Goal: Information Seeking & Learning: Learn about a topic

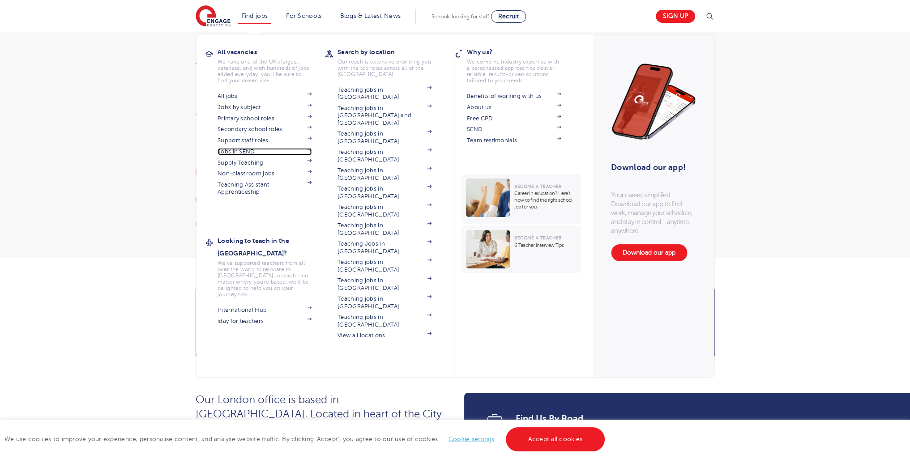
click at [247, 151] on link "Jobs in SEND" at bounding box center [264, 151] width 94 height 7
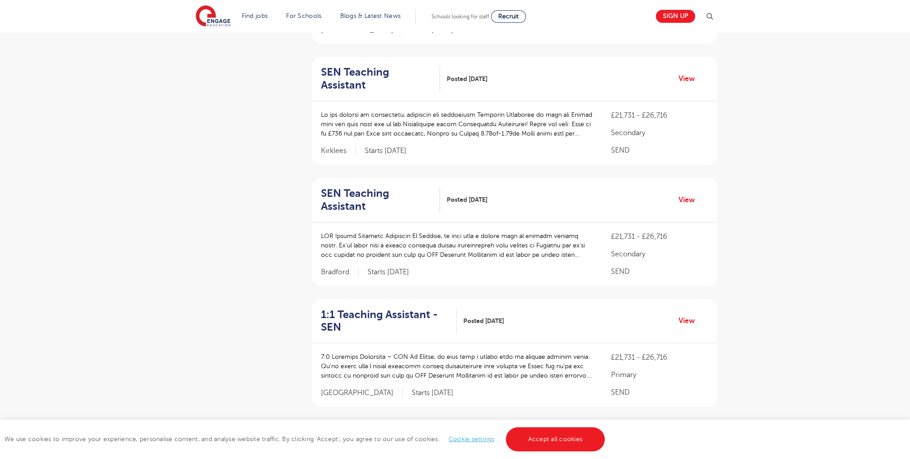
scroll to position [915, 0]
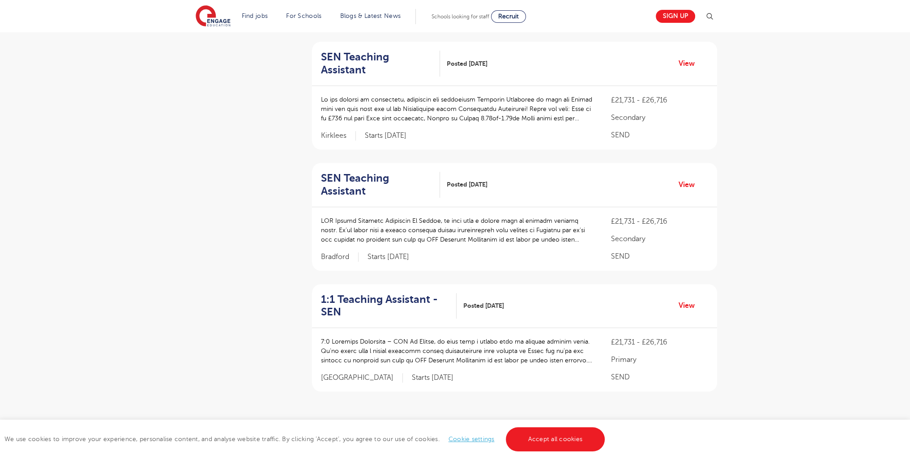
click at [512, 431] on link "2" at bounding box center [514, 435] width 4 height 8
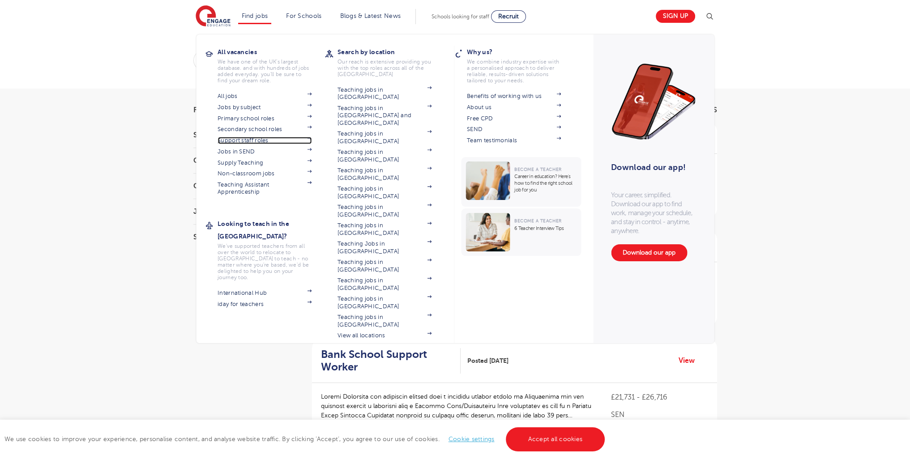
click at [250, 142] on link "Support staff roles" at bounding box center [264, 140] width 94 height 7
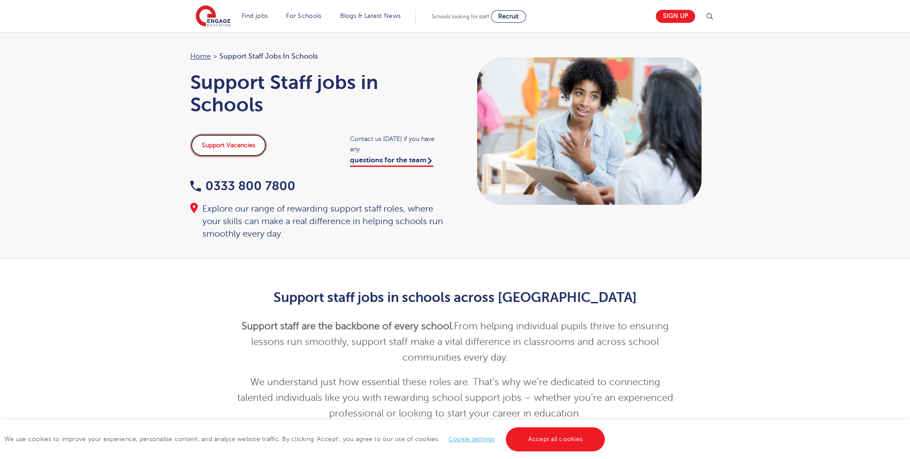
click at [213, 147] on link "Support Vacancies" at bounding box center [228, 145] width 77 height 23
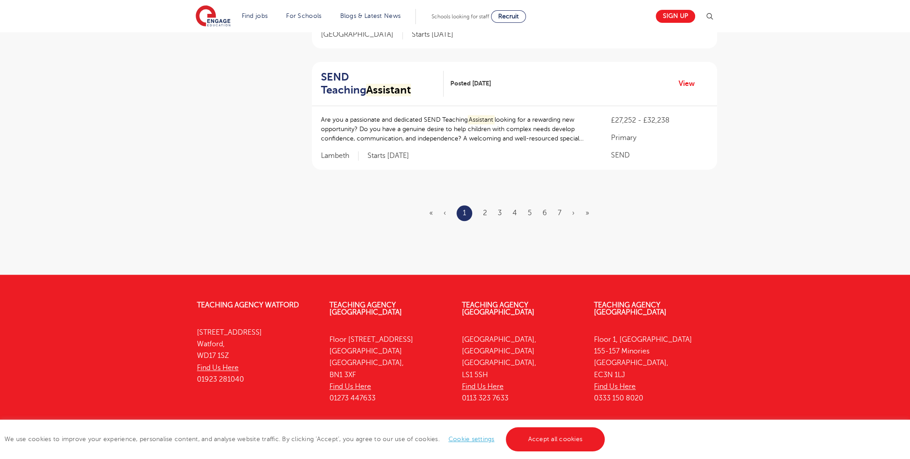
scroll to position [1080, 0]
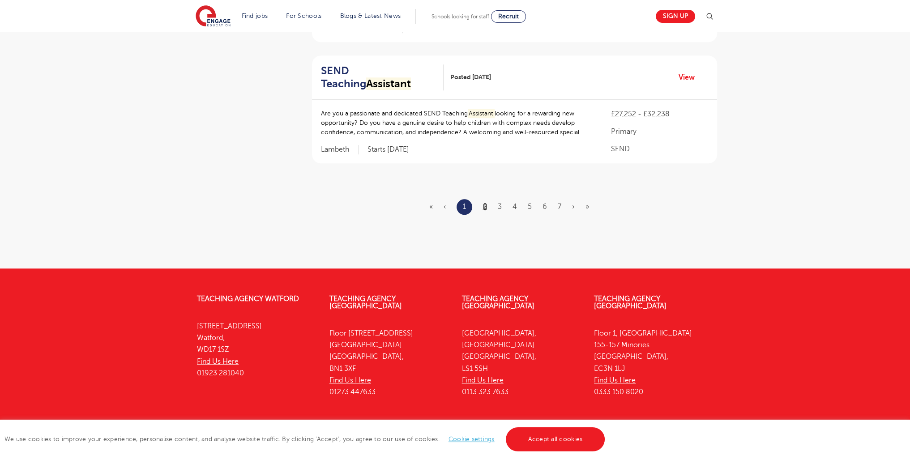
click at [485, 206] on link "2" at bounding box center [485, 207] width 4 height 8
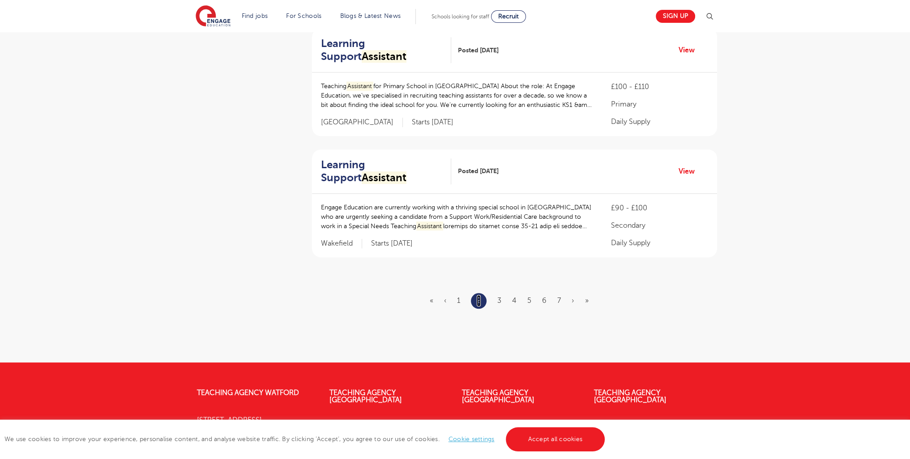
scroll to position [1012, 0]
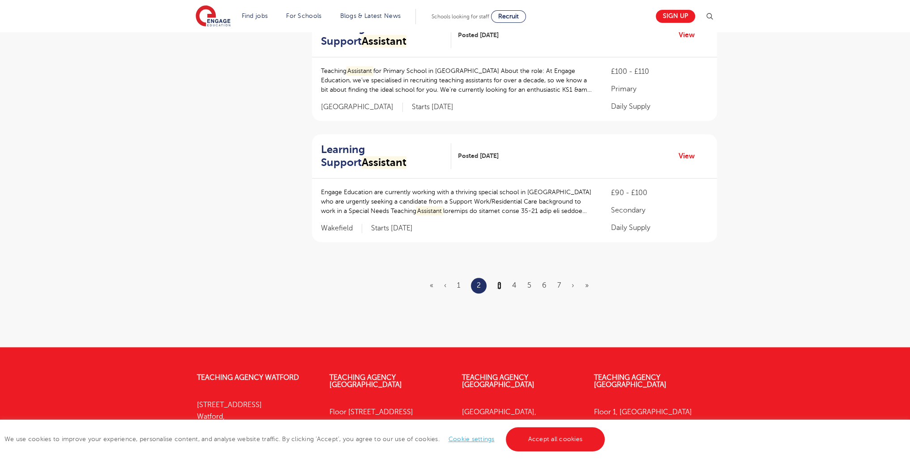
click at [501, 281] on link "3" at bounding box center [499, 285] width 4 height 8
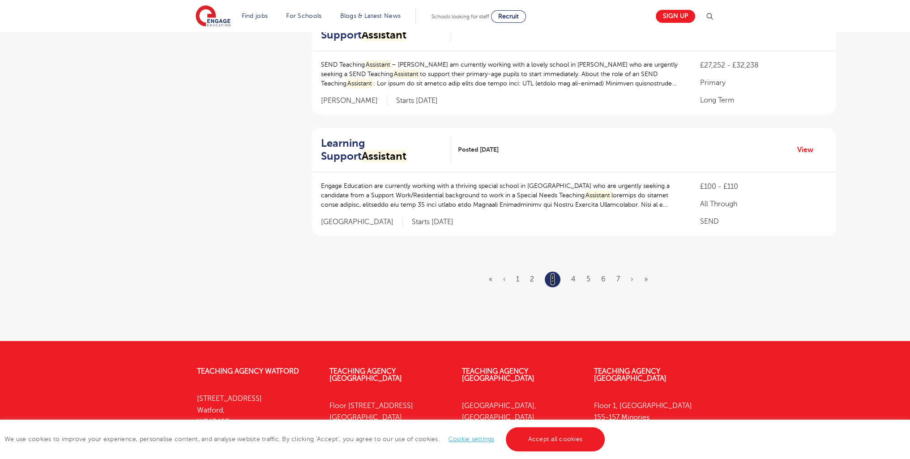
scroll to position [0, 0]
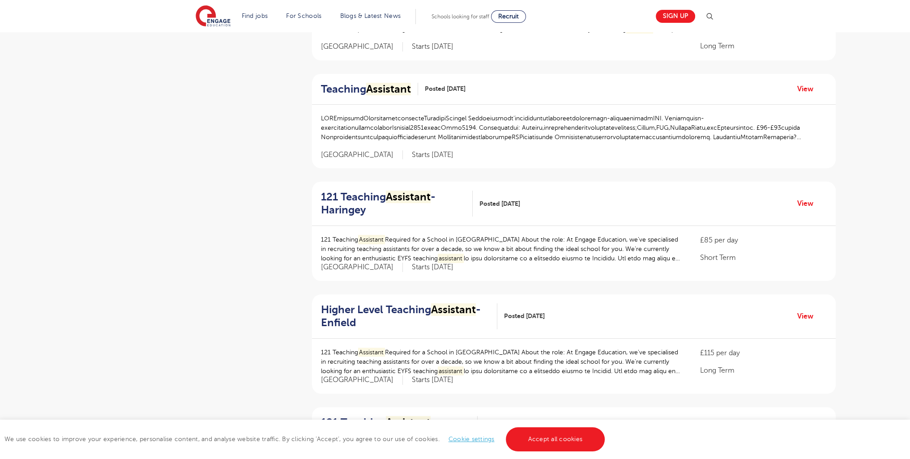
scroll to position [1113, 0]
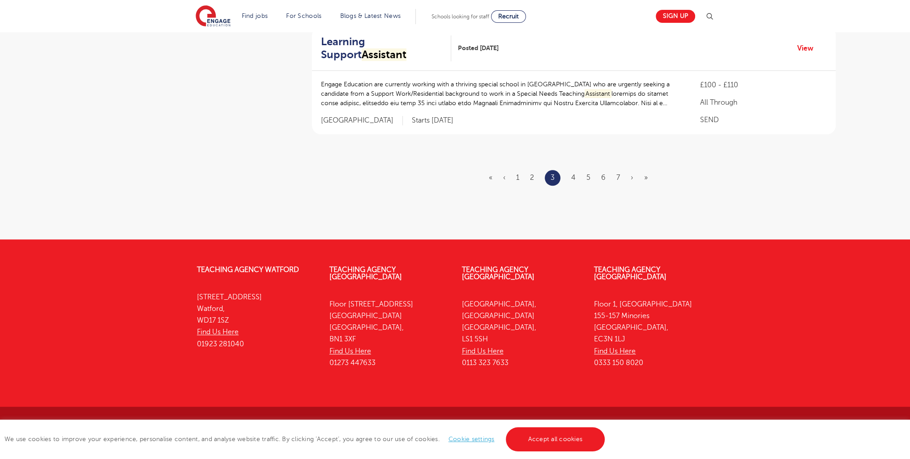
click at [577, 174] on ul "« ‹ 1 2 3 4 5 6 7 › »" at bounding box center [574, 178] width 170 height 16
click at [573, 176] on link "4" at bounding box center [573, 178] width 4 height 8
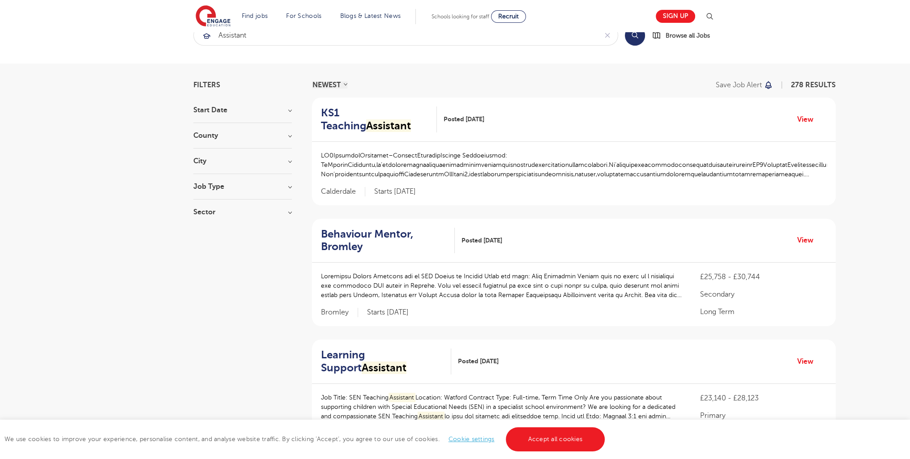
scroll to position [955, 0]
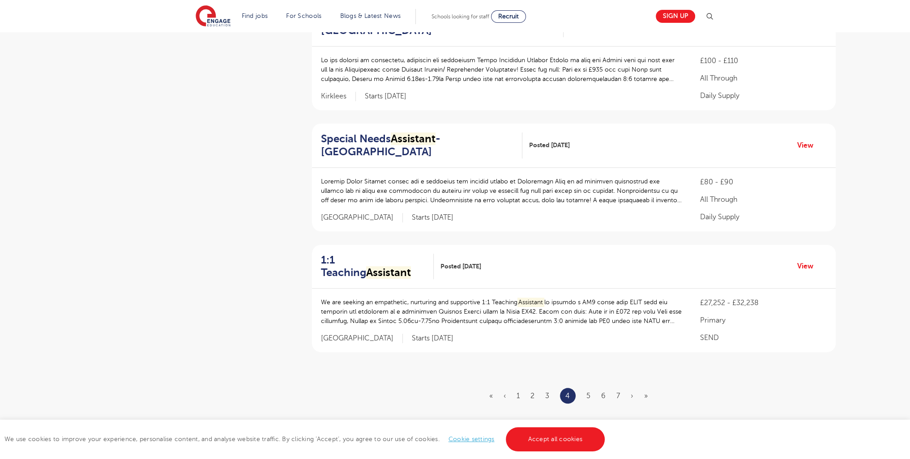
click at [585, 388] on ul "« ‹ 1 2 3 4 5 6 7 › »" at bounding box center [573, 396] width 169 height 16
click at [588, 392] on link "5" at bounding box center [588, 396] width 4 height 8
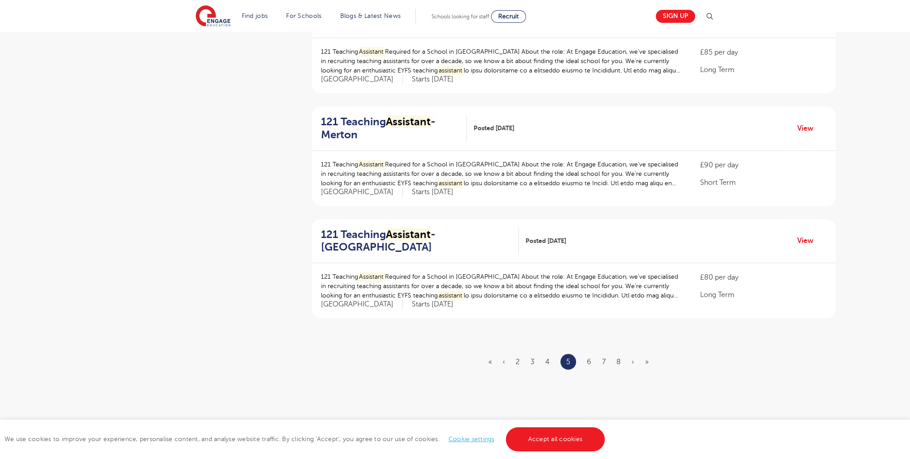
scroll to position [0, 0]
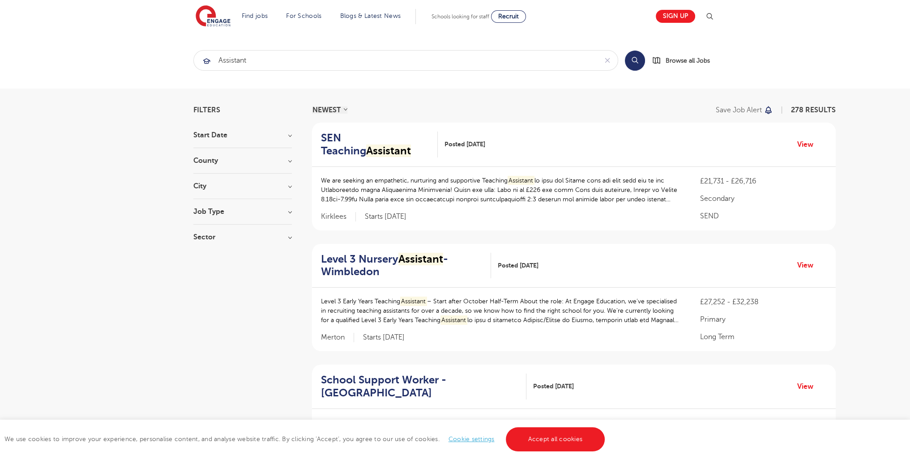
scroll to position [1089, 0]
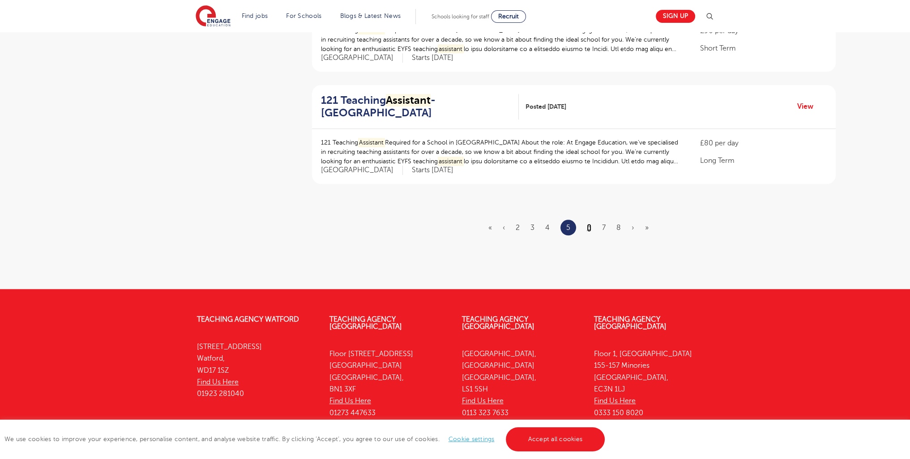
click at [589, 224] on link "6" at bounding box center [589, 228] width 4 height 8
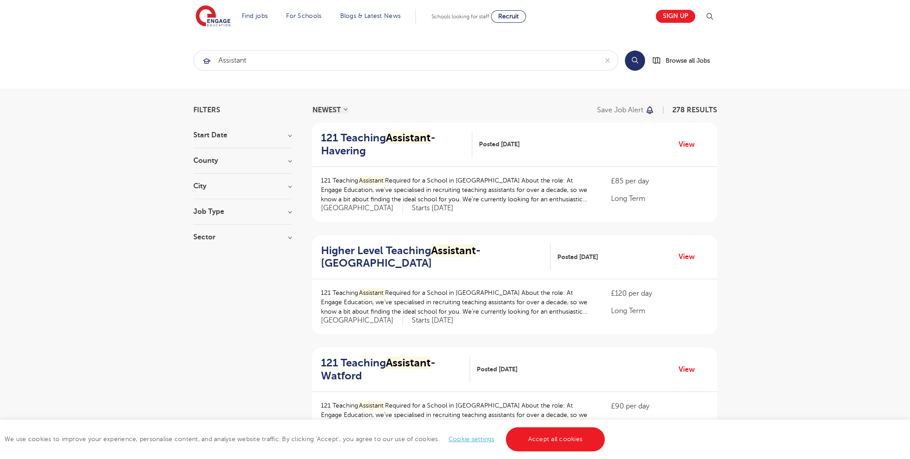
scroll to position [1101, 0]
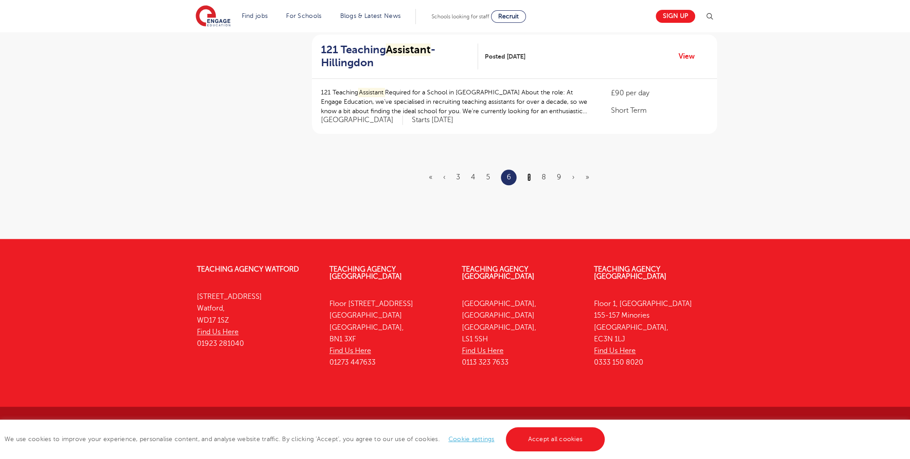
click at [529, 175] on link "7" at bounding box center [529, 177] width 4 height 8
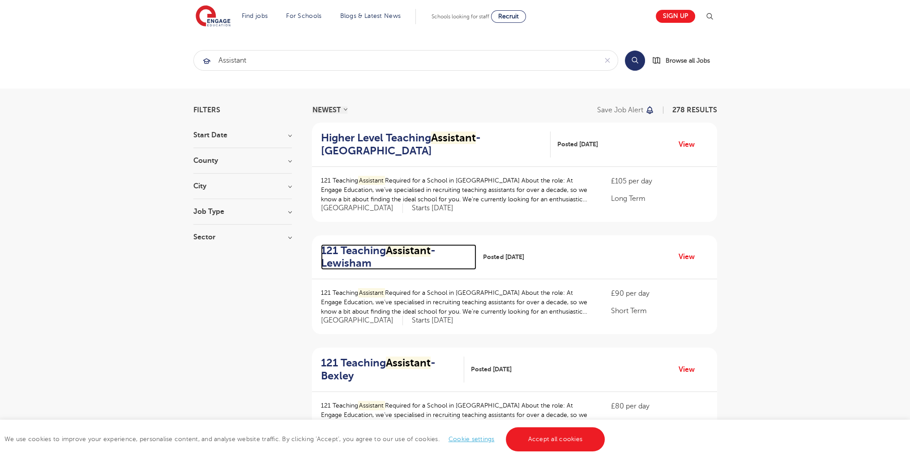
click at [364, 259] on h2 "121 Teaching Assistant - Lewisham" at bounding box center [395, 257] width 149 height 26
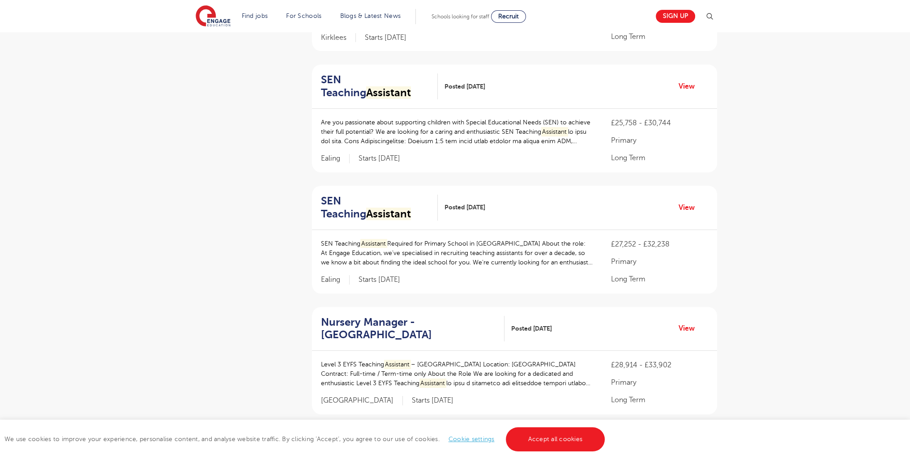
scroll to position [928, 0]
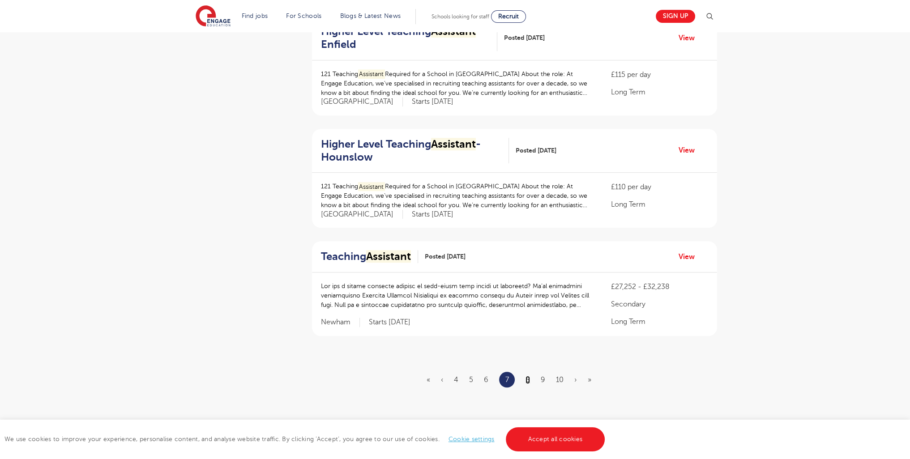
click at [527, 376] on link "8" at bounding box center [527, 380] width 4 height 8
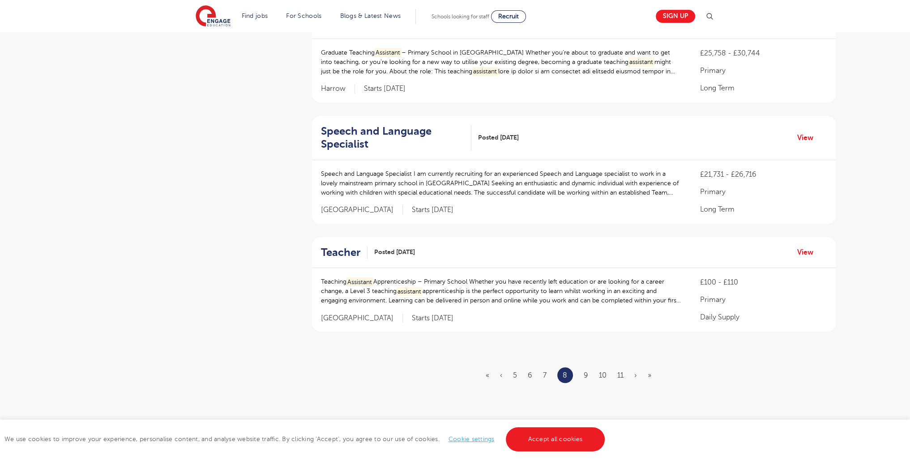
scroll to position [0, 0]
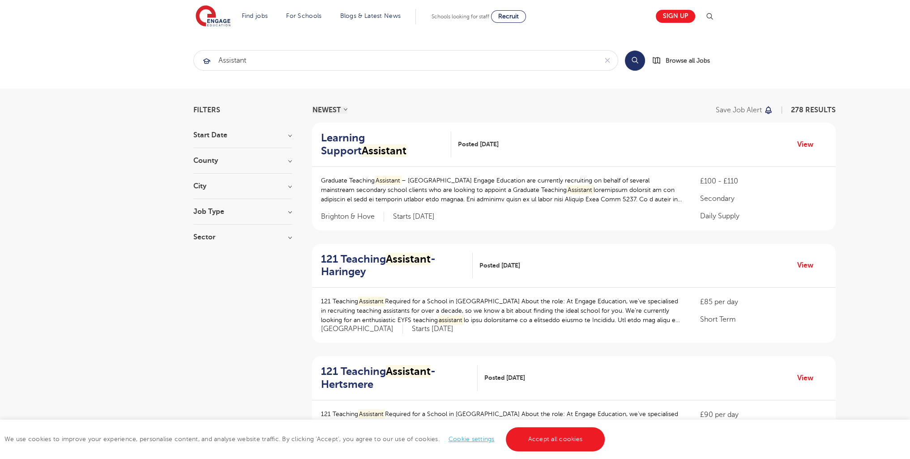
scroll to position [967, 0]
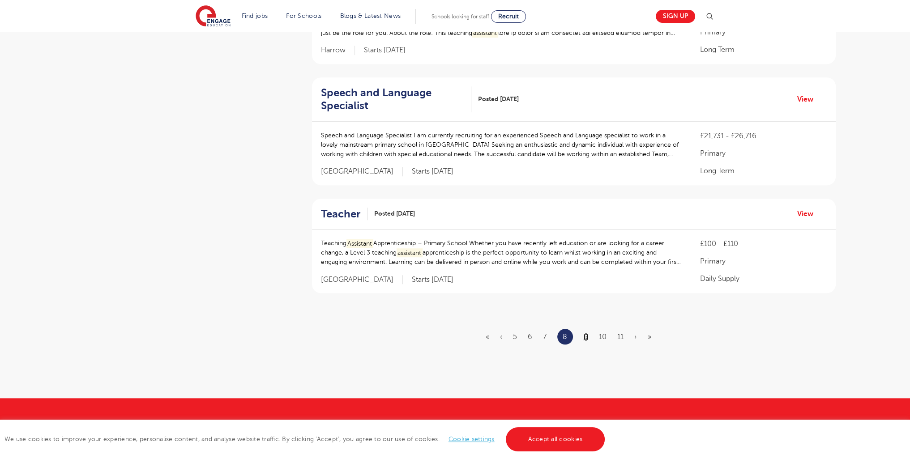
click at [585, 337] on link "9" at bounding box center [585, 337] width 4 height 8
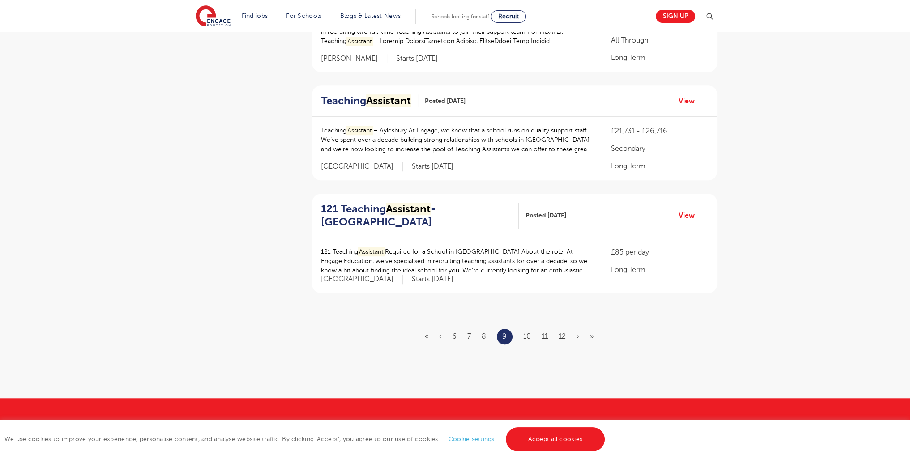
scroll to position [0, 0]
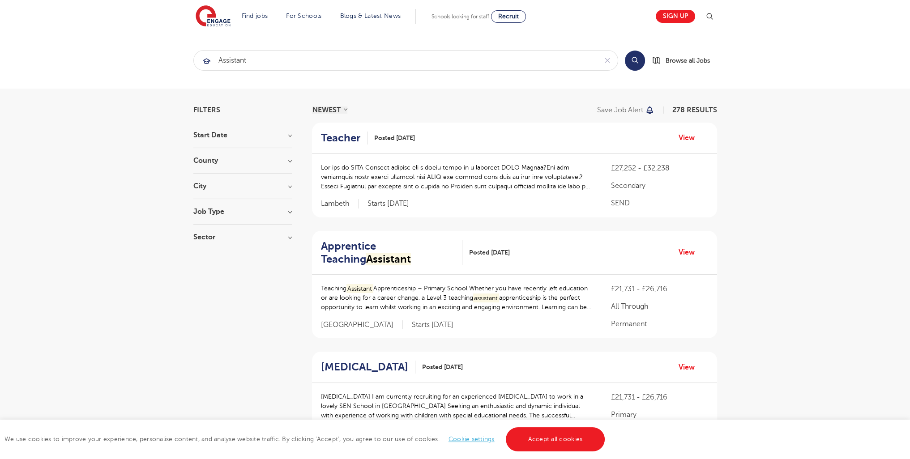
scroll to position [1139, 0]
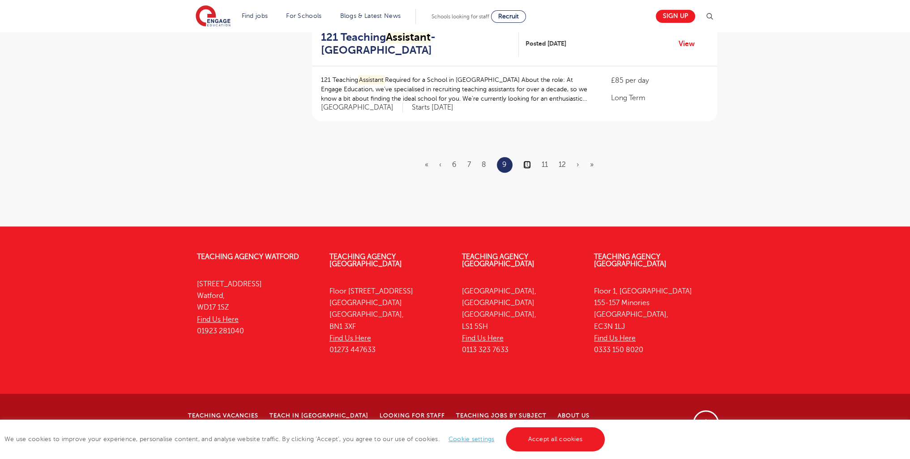
click at [529, 169] on link "10" at bounding box center [527, 165] width 8 height 8
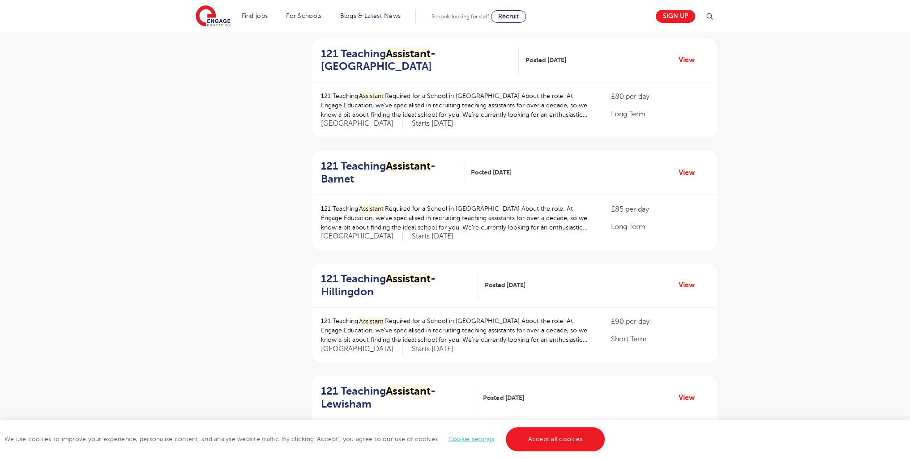
scroll to position [1101, 0]
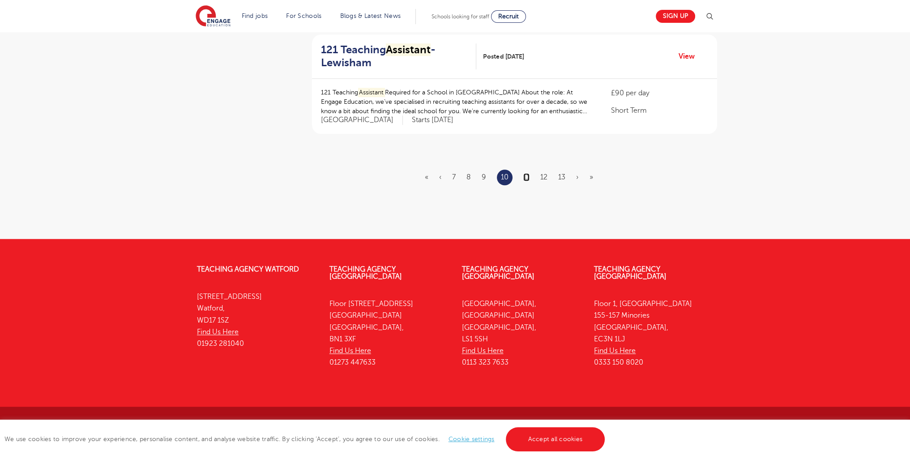
click at [528, 176] on link "11" at bounding box center [526, 177] width 6 height 8
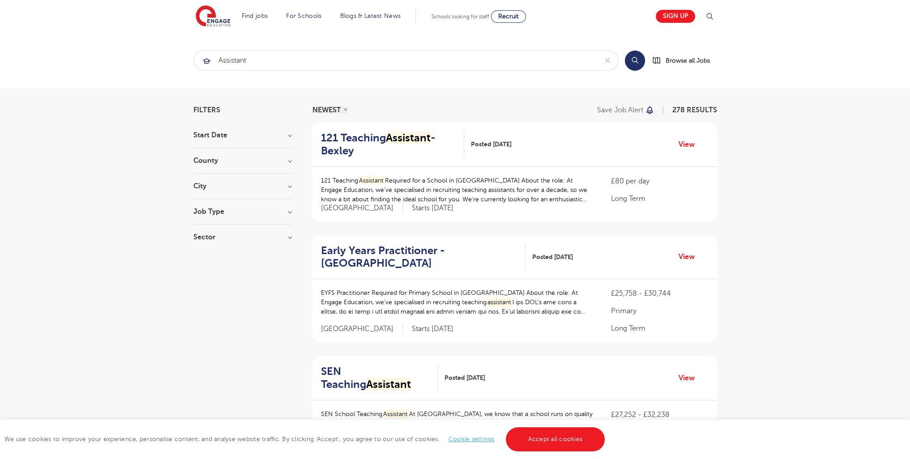
scroll to position [1152, 0]
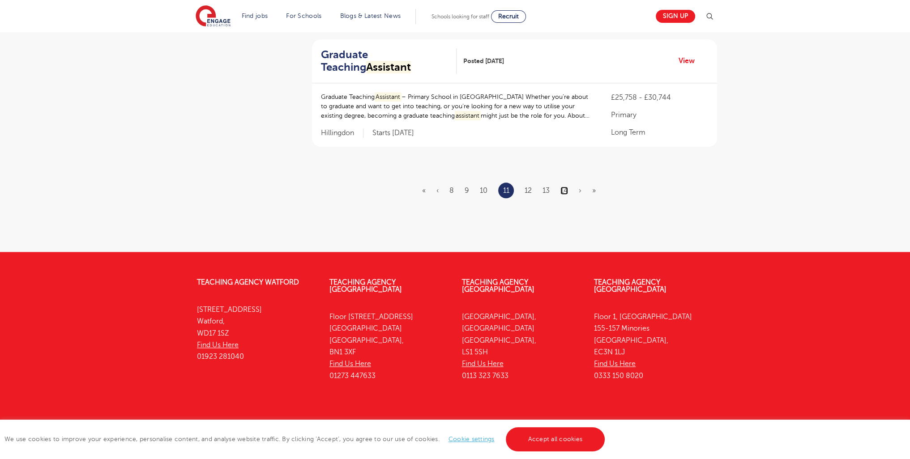
click at [564, 187] on link "14" at bounding box center [564, 191] width 8 height 8
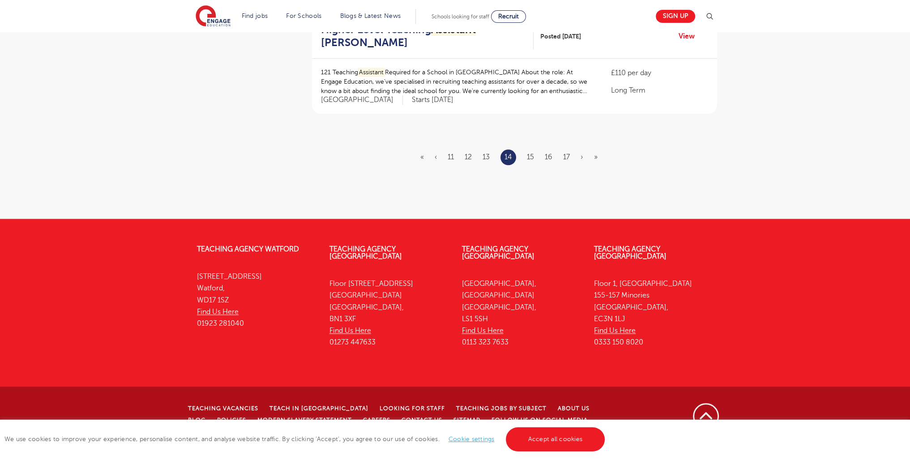
scroll to position [0, 0]
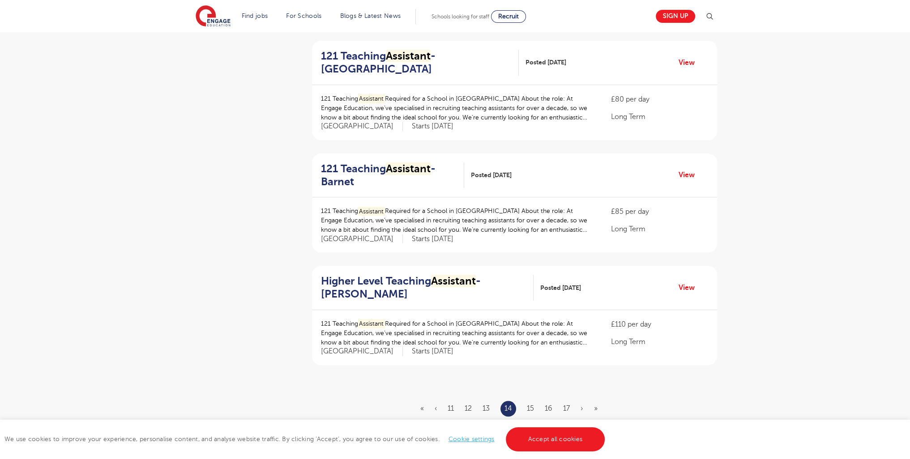
scroll to position [924, 0]
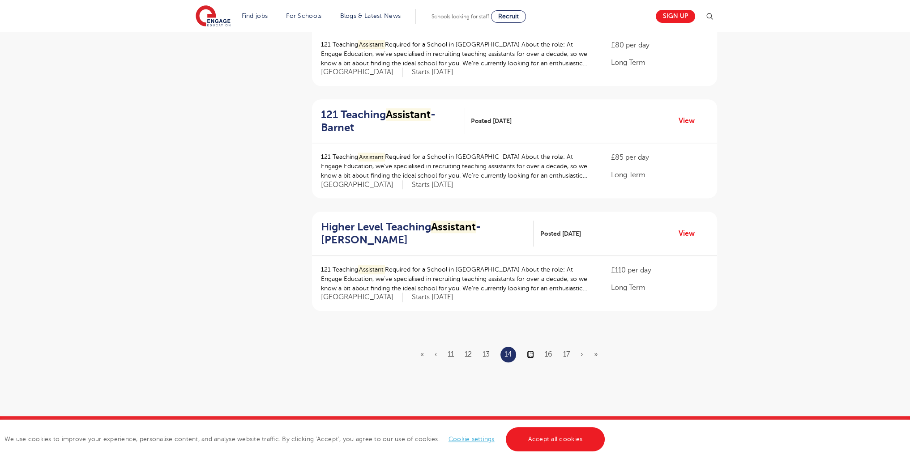
click at [531, 355] on link "15" at bounding box center [530, 354] width 7 height 8
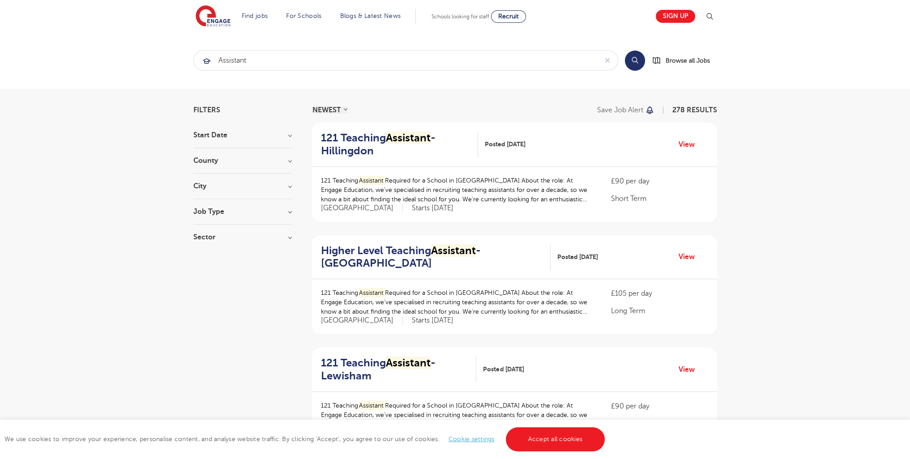
scroll to position [1097, 0]
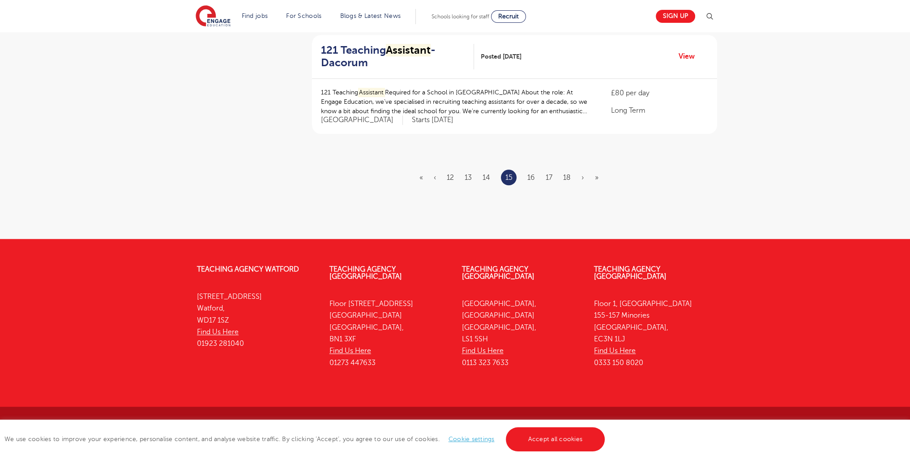
click at [537, 176] on ul "« ‹ 12 13 14 15 16 17 18 › »" at bounding box center [514, 178] width 190 height 16
click at [530, 179] on link "16" at bounding box center [531, 178] width 8 height 8
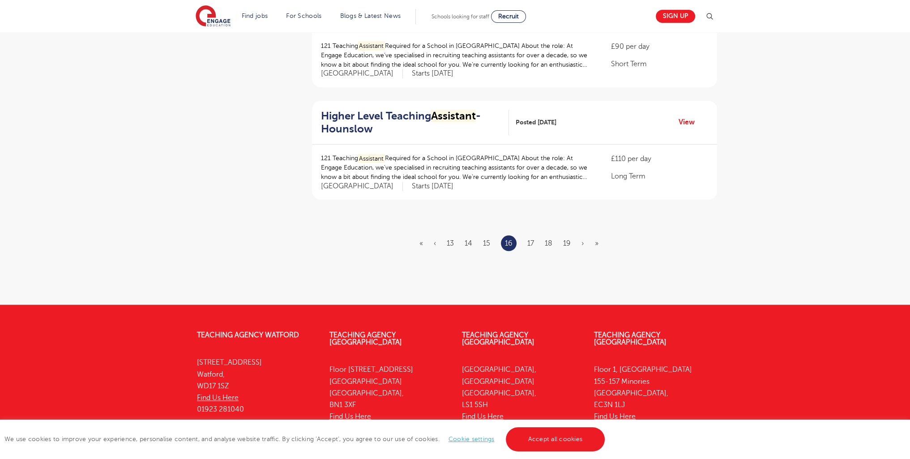
scroll to position [1072, 0]
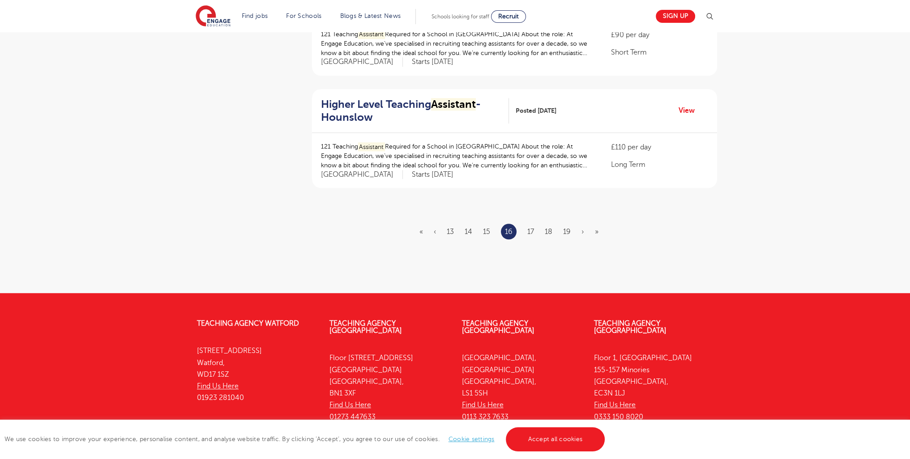
click at [526, 224] on ul "« ‹ 13 14 15 16 17 18 19 › »" at bounding box center [514, 232] width 190 height 16
click at [530, 228] on link "17" at bounding box center [530, 232] width 7 height 8
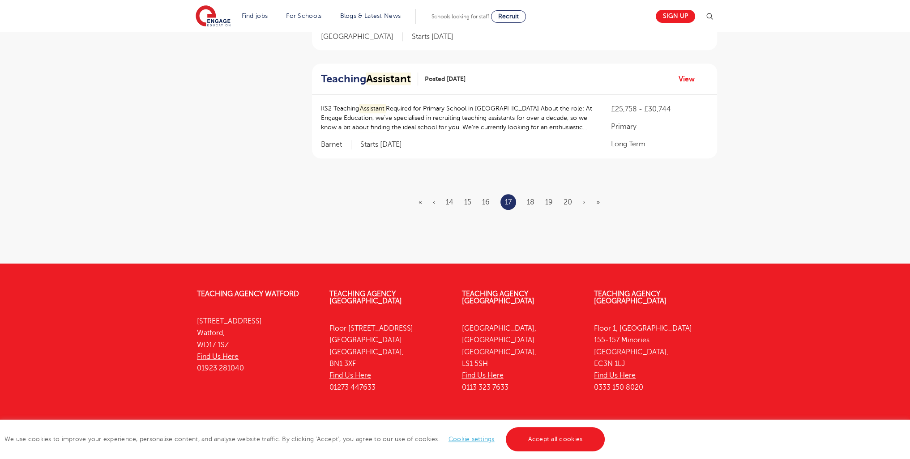
scroll to position [0, 0]
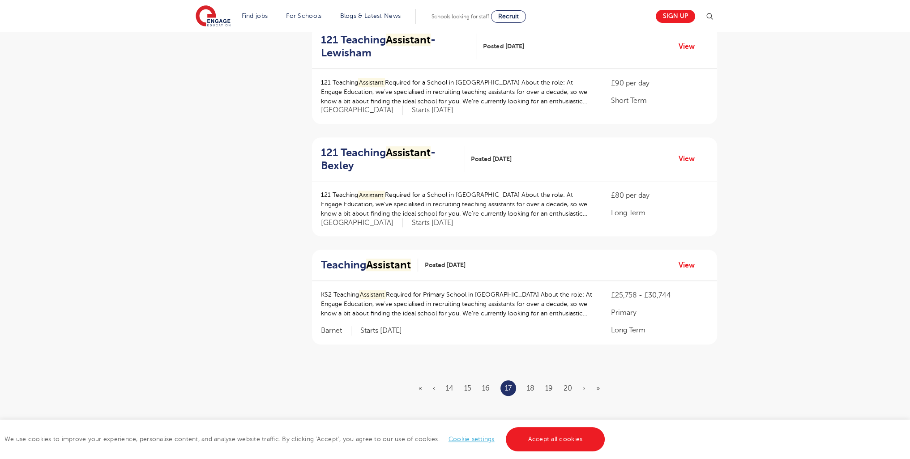
scroll to position [890, 0]
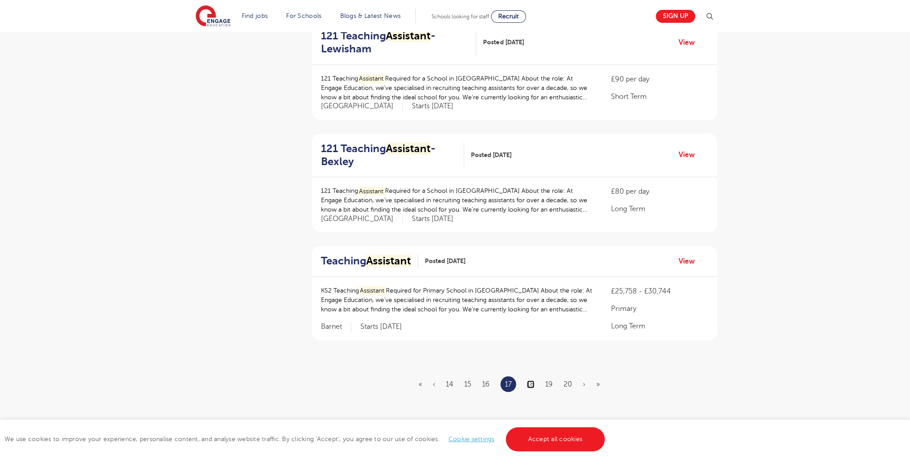
click at [529, 382] on link "18" at bounding box center [531, 384] width 8 height 8
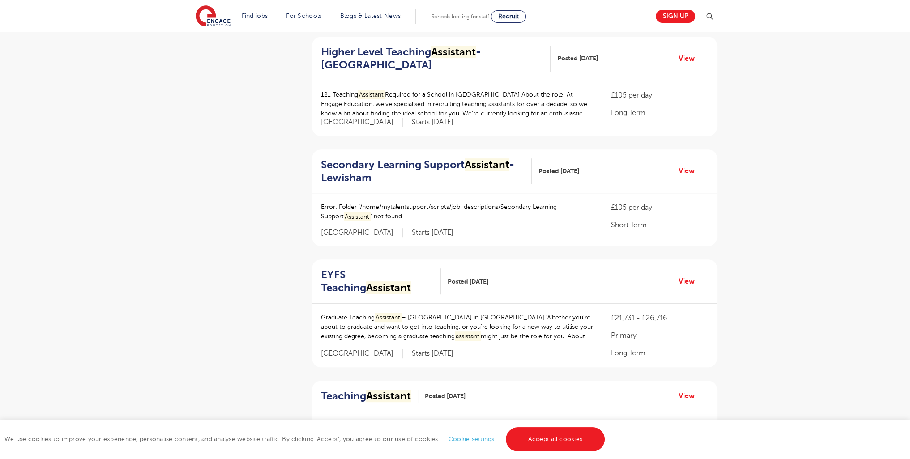
scroll to position [932, 0]
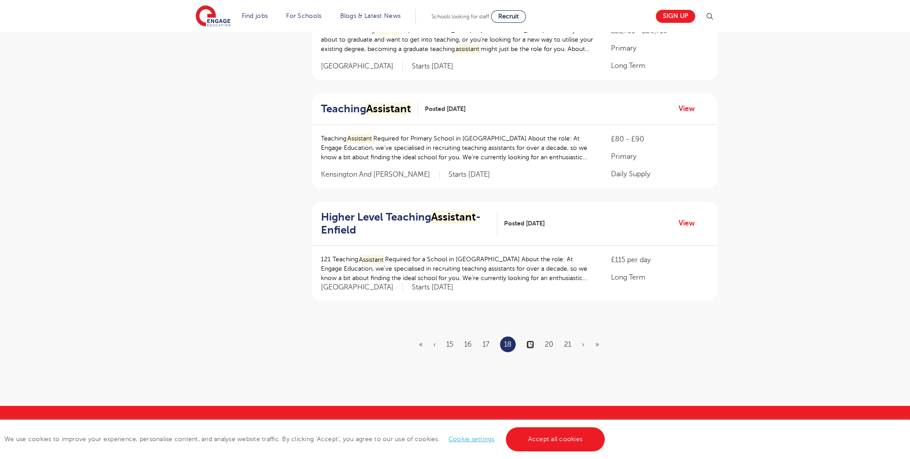
click at [531, 341] on link "19" at bounding box center [530, 345] width 8 height 8
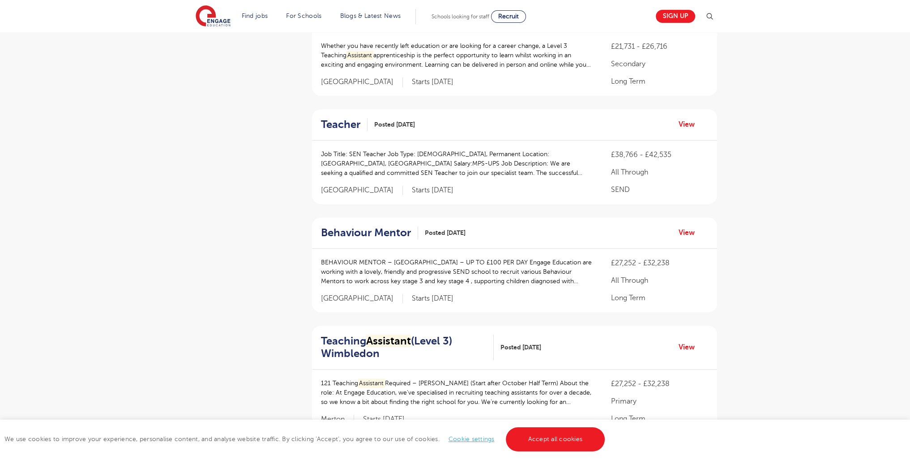
scroll to position [998, 0]
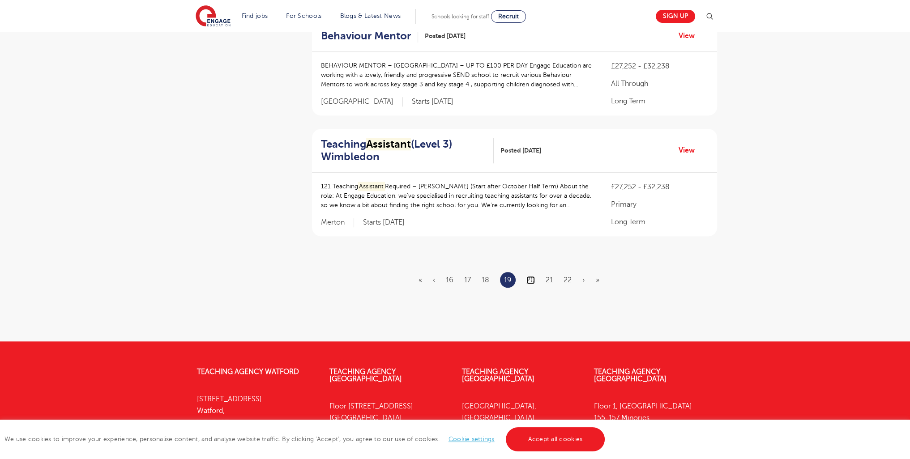
click at [531, 277] on link "20" at bounding box center [530, 280] width 9 height 8
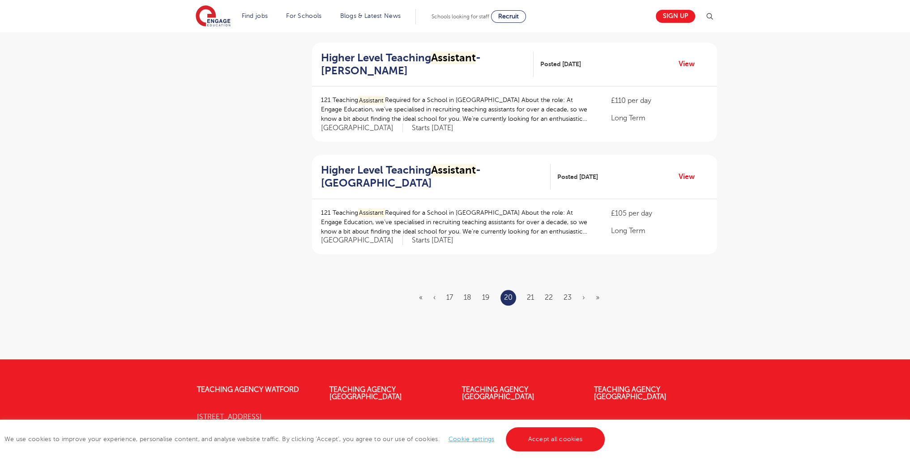
scroll to position [1014, 0]
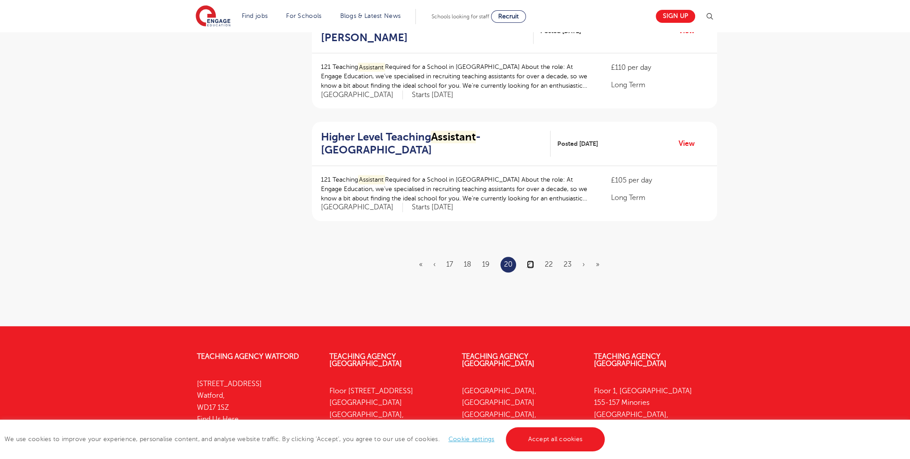
click at [528, 262] on link "21" at bounding box center [530, 264] width 7 height 8
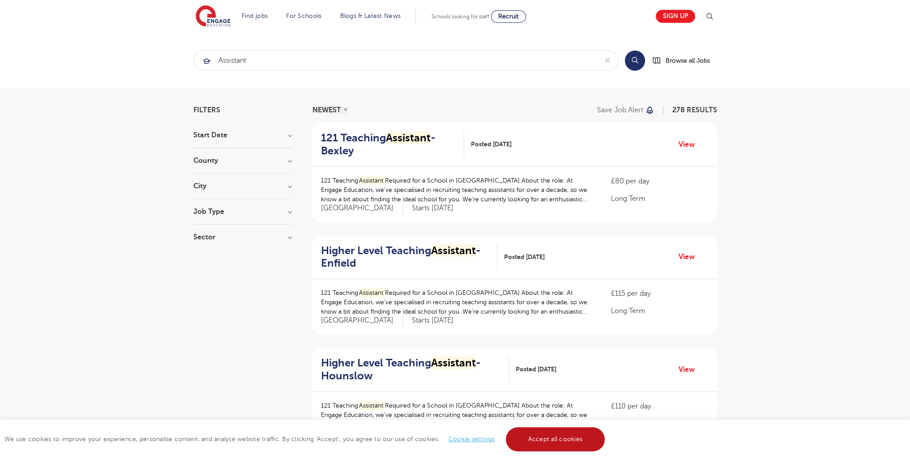
click at [512, 436] on link "Accept all cookies" at bounding box center [555, 439] width 99 height 24
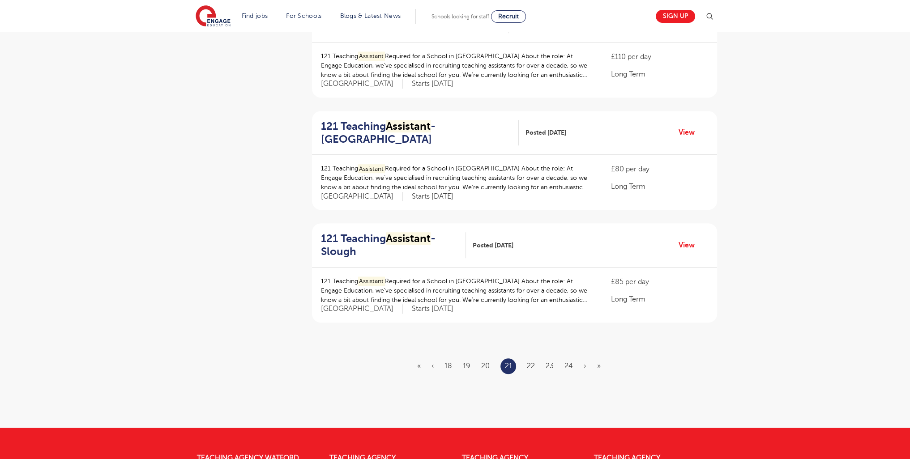
scroll to position [917, 0]
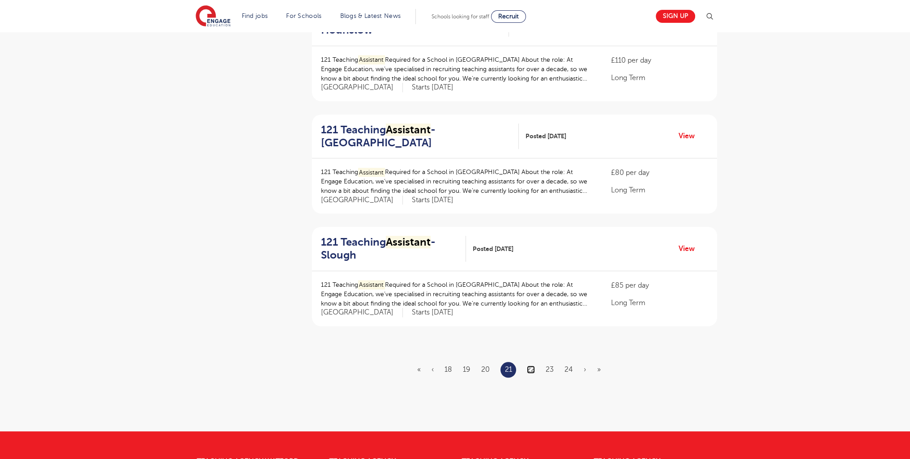
click at [533, 366] on link "22" at bounding box center [531, 370] width 8 height 8
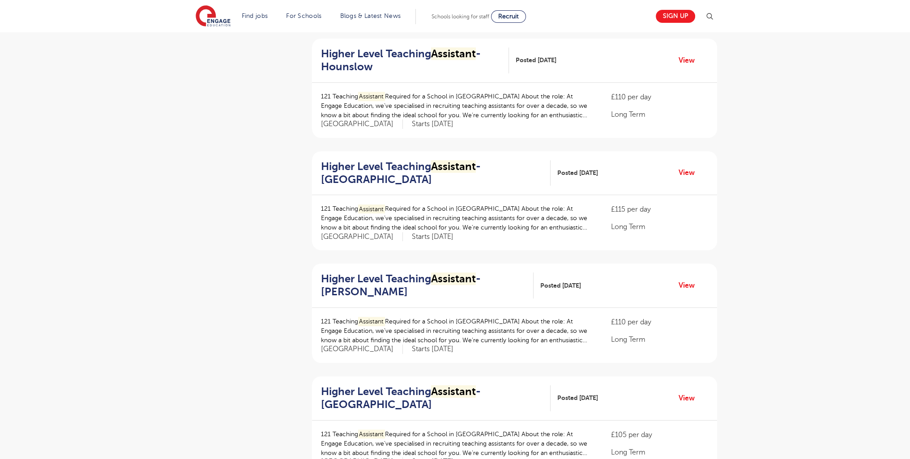
scroll to position [1114, 0]
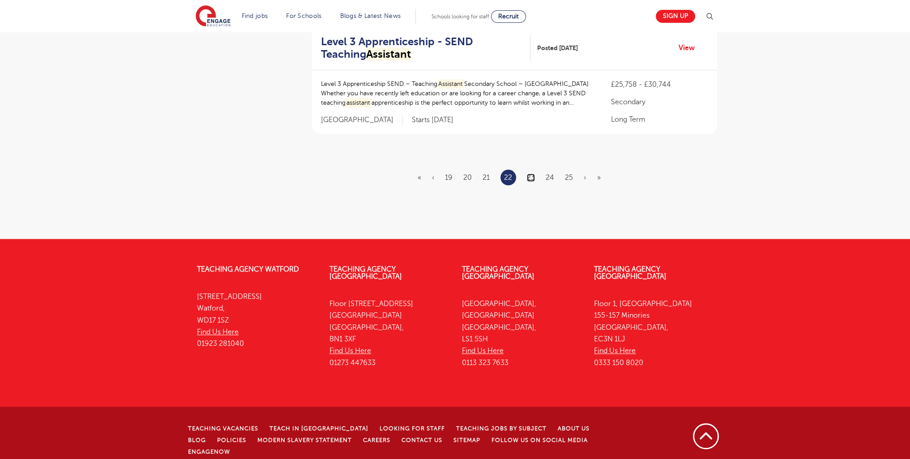
click at [531, 177] on link "23" at bounding box center [531, 178] width 8 height 8
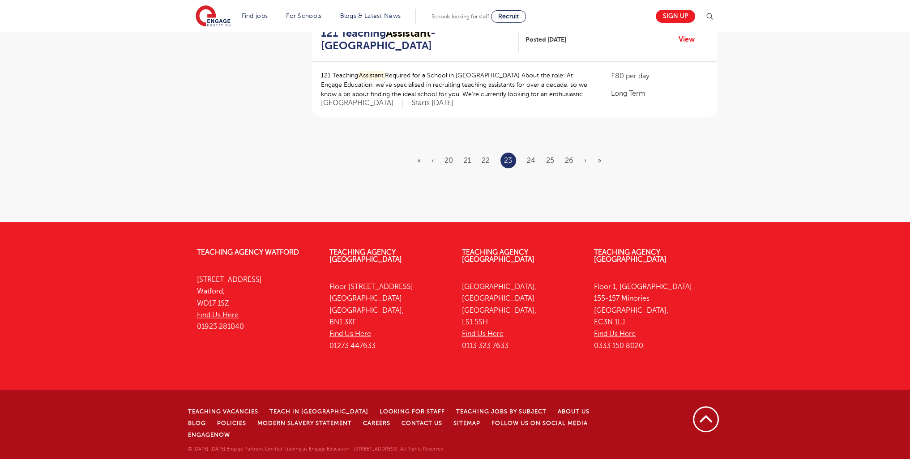
scroll to position [0, 0]
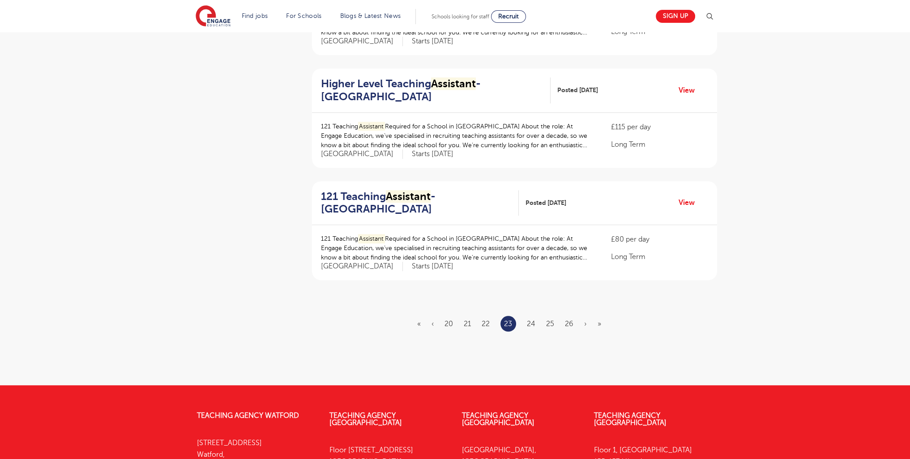
scroll to position [1097, 0]
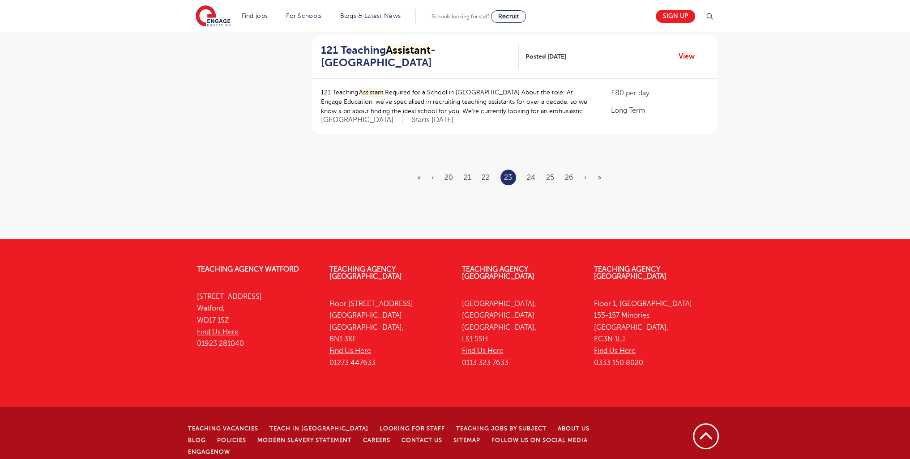
click at [537, 176] on ul "« ‹ 20 21 22 23 24 25 26 › »" at bounding box center [514, 178] width 195 height 16
click at [532, 178] on link "24" at bounding box center [531, 178] width 9 height 8
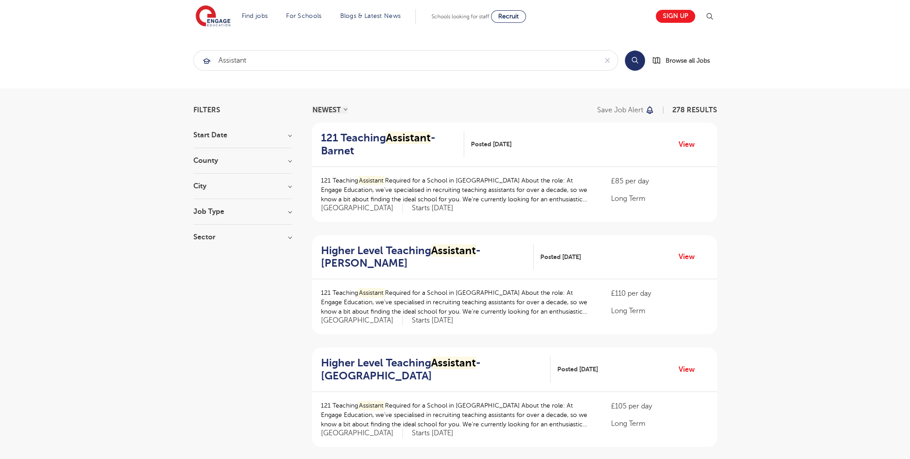
scroll to position [1092, 0]
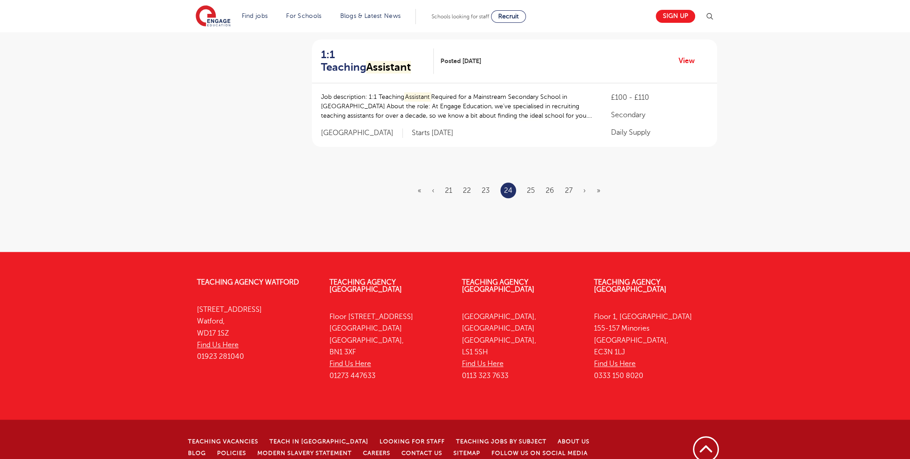
click at [535, 183] on ul "« ‹ 21 22 23 24 25 26 27 › »" at bounding box center [513, 191] width 193 height 16
click at [532, 187] on link "25" at bounding box center [531, 191] width 8 height 8
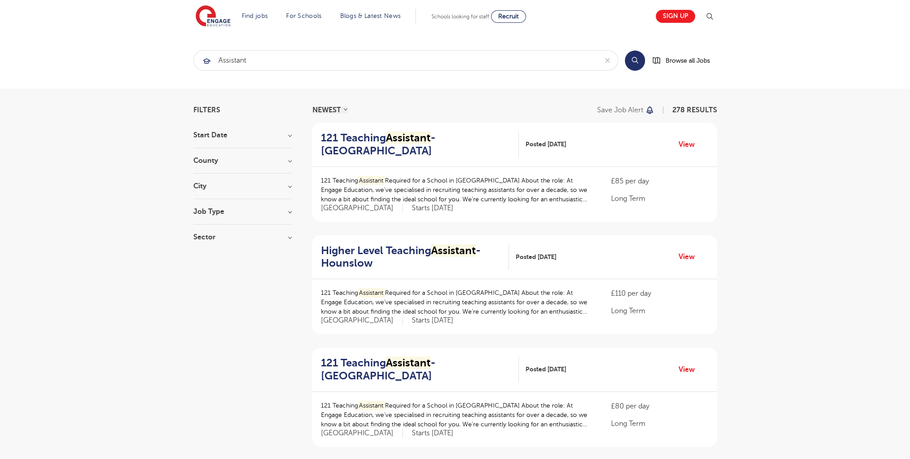
scroll to position [1101, 0]
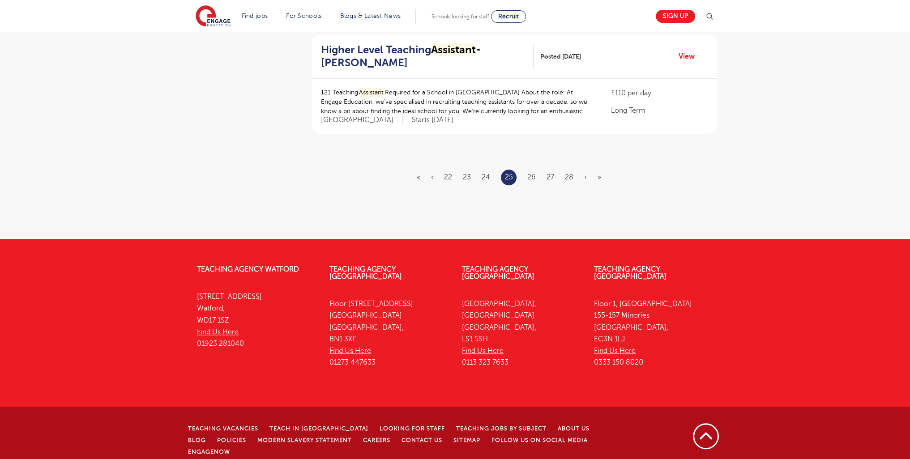
click at [529, 171] on li "26" at bounding box center [531, 177] width 9 height 12
click at [530, 175] on link "26" at bounding box center [531, 177] width 9 height 8
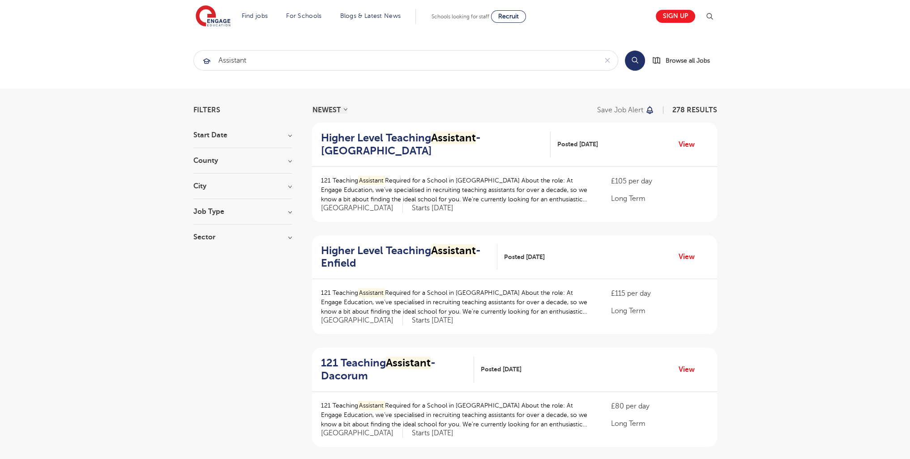
scroll to position [1110, 0]
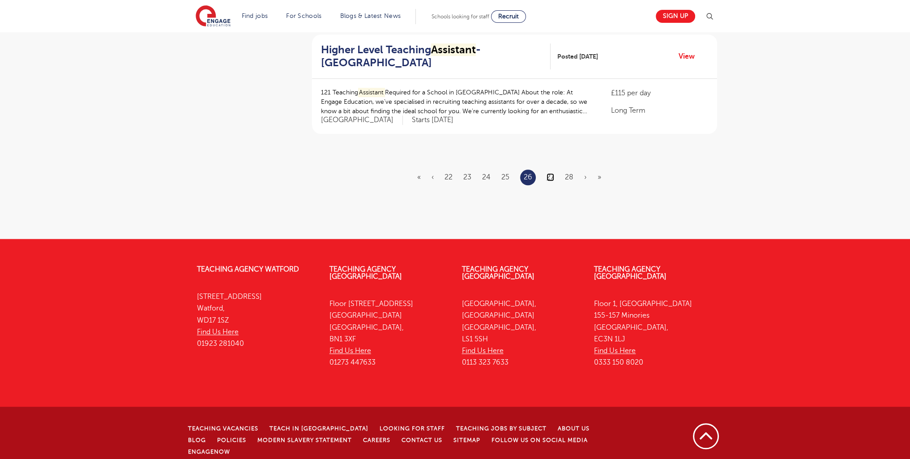
click at [549, 178] on link "27" at bounding box center [550, 177] width 8 height 8
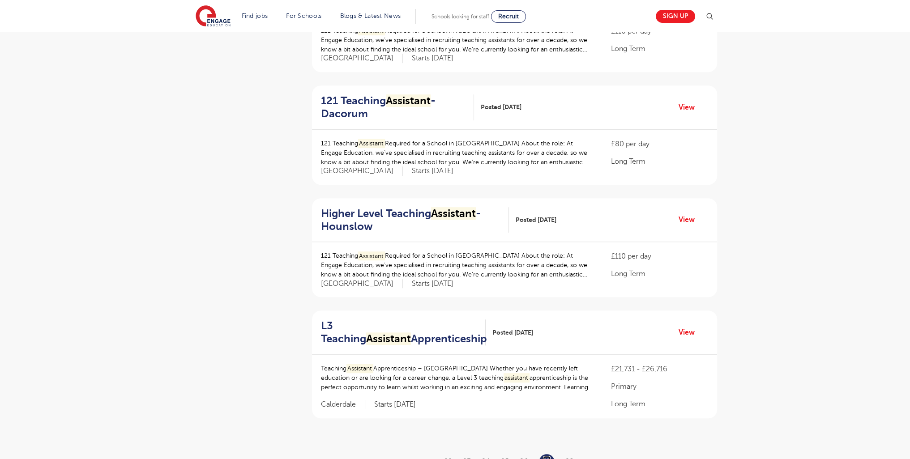
scroll to position [869, 0]
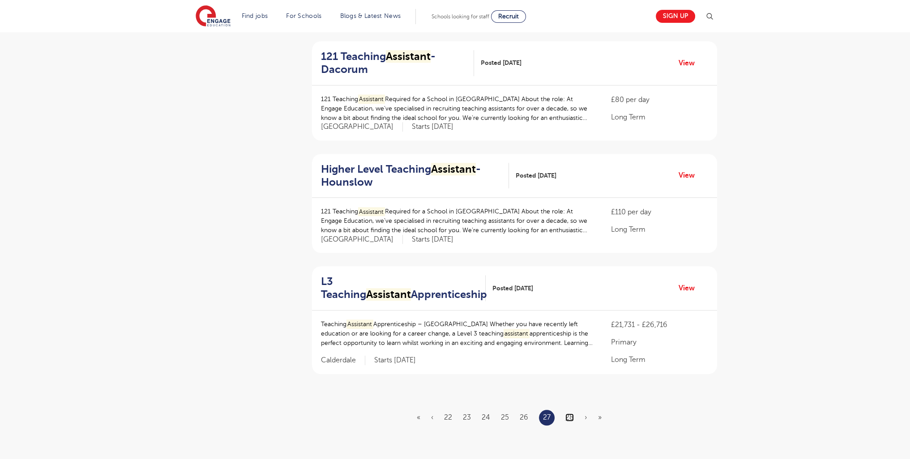
click at [566, 418] on link "28" at bounding box center [569, 417] width 9 height 8
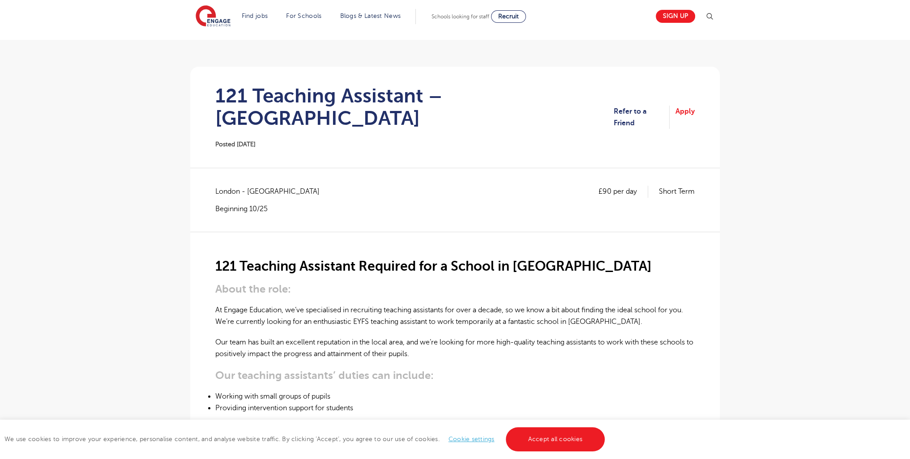
scroll to position [43, 0]
